Goal: Task Accomplishment & Management: Use online tool/utility

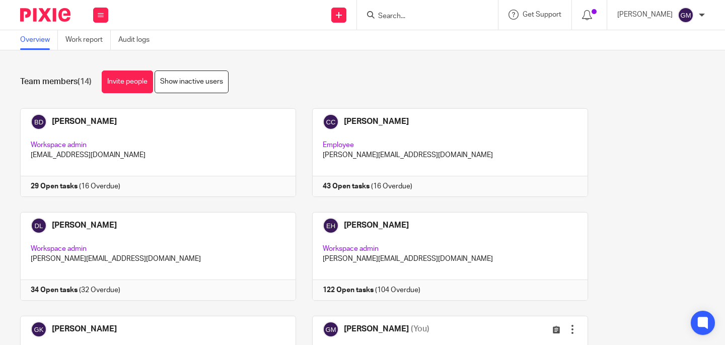
scroll to position [206, 0]
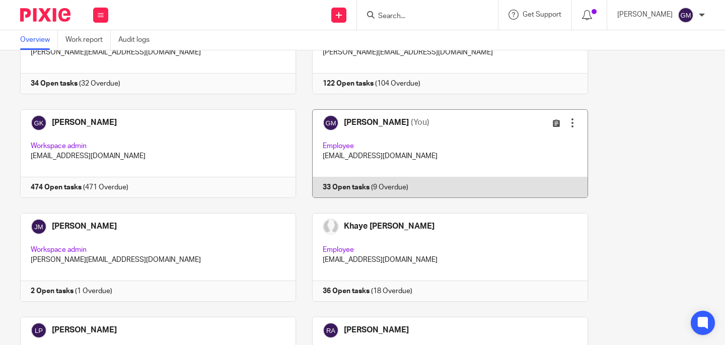
click at [434, 148] on link at bounding box center [442, 153] width 292 height 89
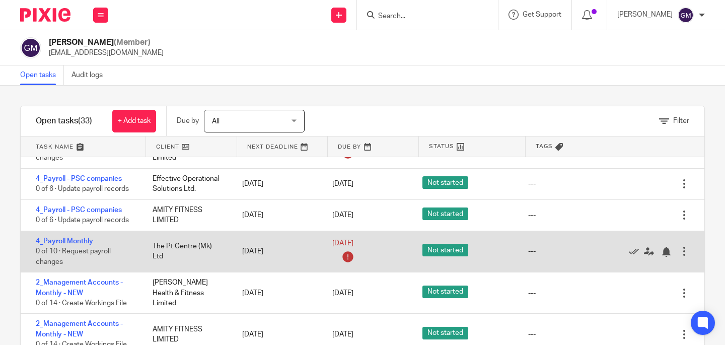
scroll to position [732, 0]
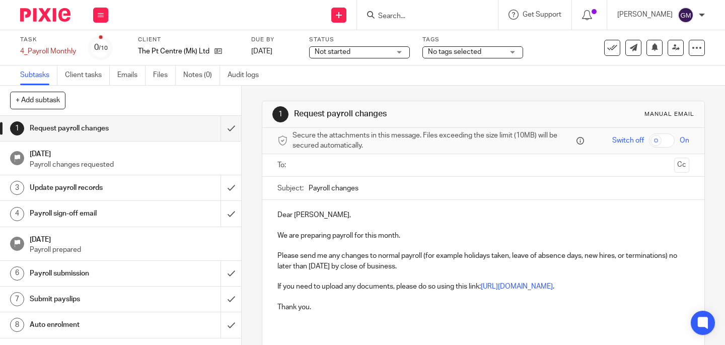
click at [310, 168] on input "text" at bounding box center [483, 166] width 374 height 12
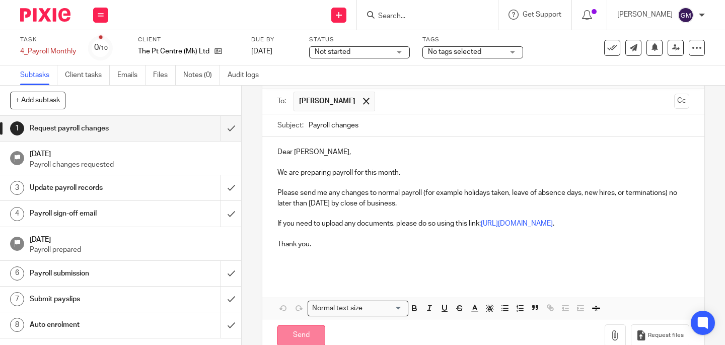
scroll to position [97, 0]
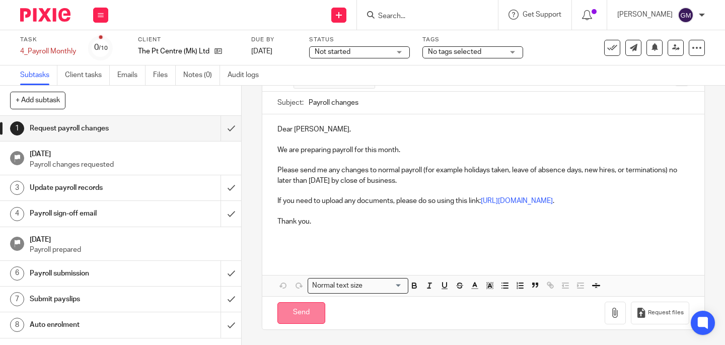
click at [307, 319] on input "Send" at bounding box center [301, 313] width 48 height 22
type input "Sent"
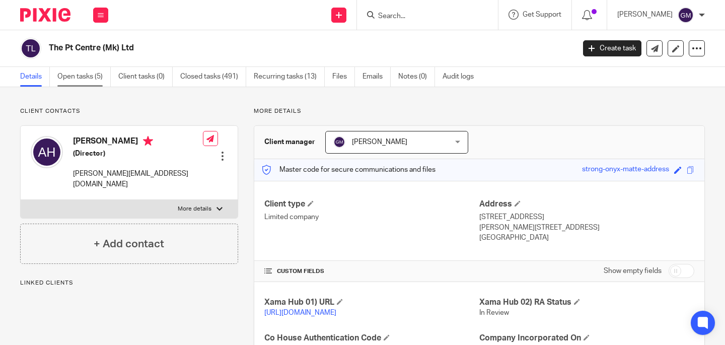
click at [86, 69] on link "Open tasks (5)" at bounding box center [83, 77] width 53 height 20
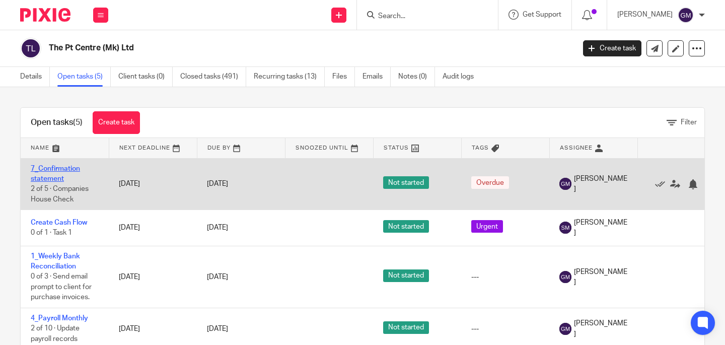
click at [58, 165] on link "7_Confirmation statement" at bounding box center [55, 173] width 49 height 17
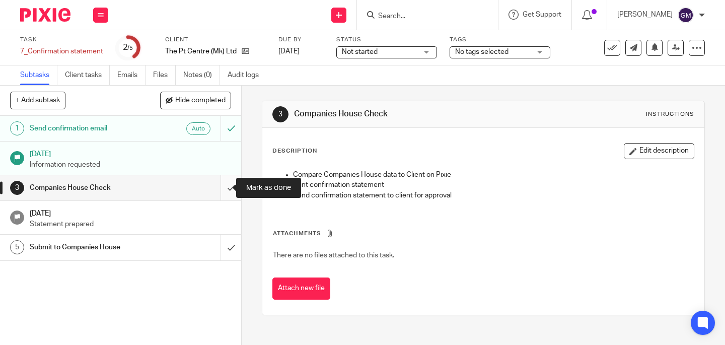
click at [218, 189] on input "submit" at bounding box center [120, 187] width 241 height 25
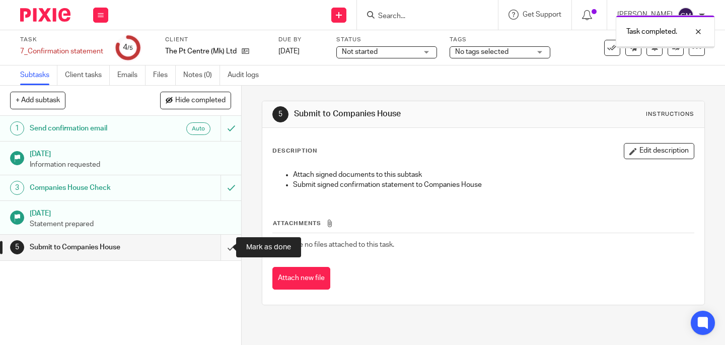
click at [226, 252] on input "submit" at bounding box center [120, 246] width 241 height 25
